Goal: Task Accomplishment & Management: Manage account settings

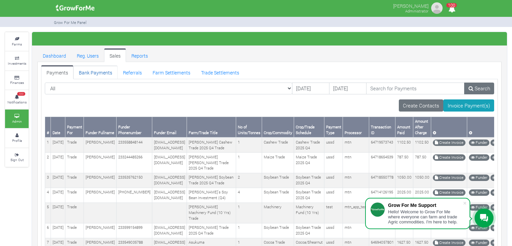
click at [104, 71] on link "Bank Payments" at bounding box center [95, 71] width 44 height 13
